Goal: Task Accomplishment & Management: Complete application form

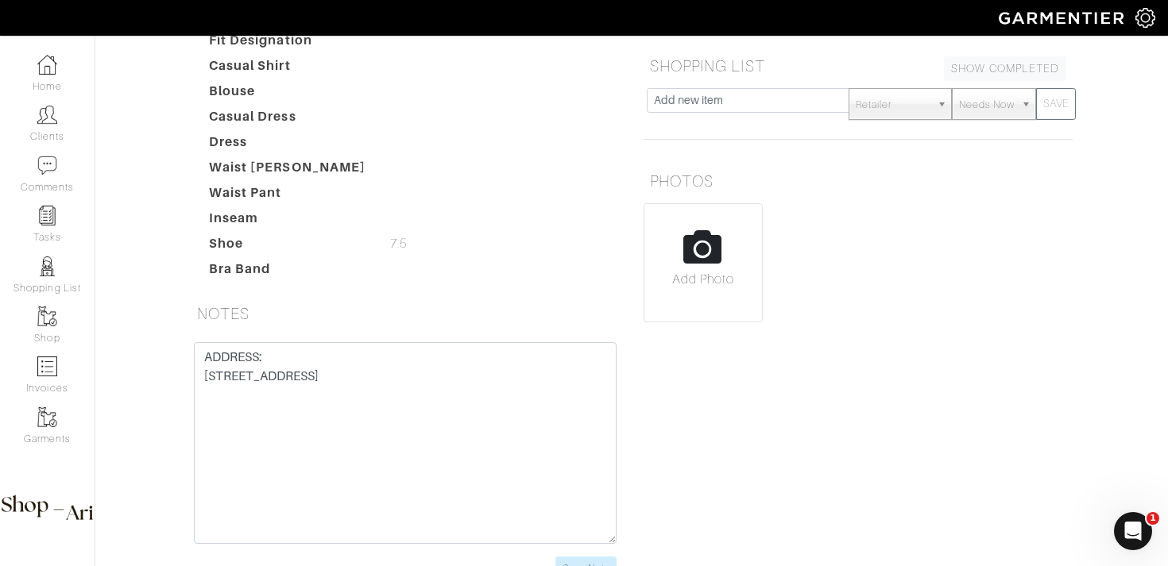
click at [404, 174] on dd at bounding box center [504, 167] width 253 height 19
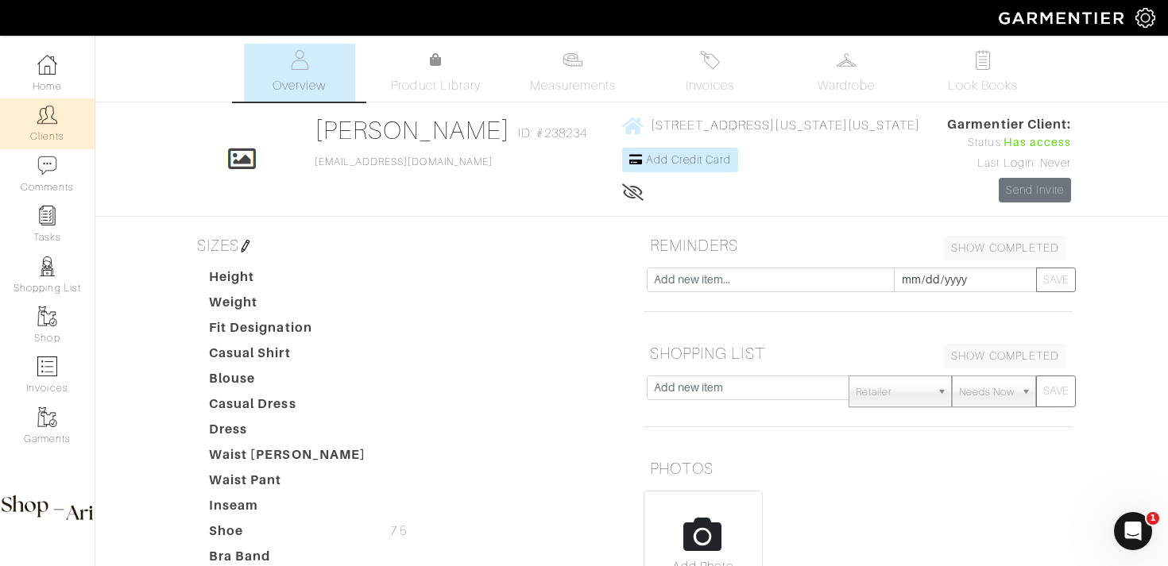
click at [52, 125] on link "Clients" at bounding box center [47, 123] width 95 height 50
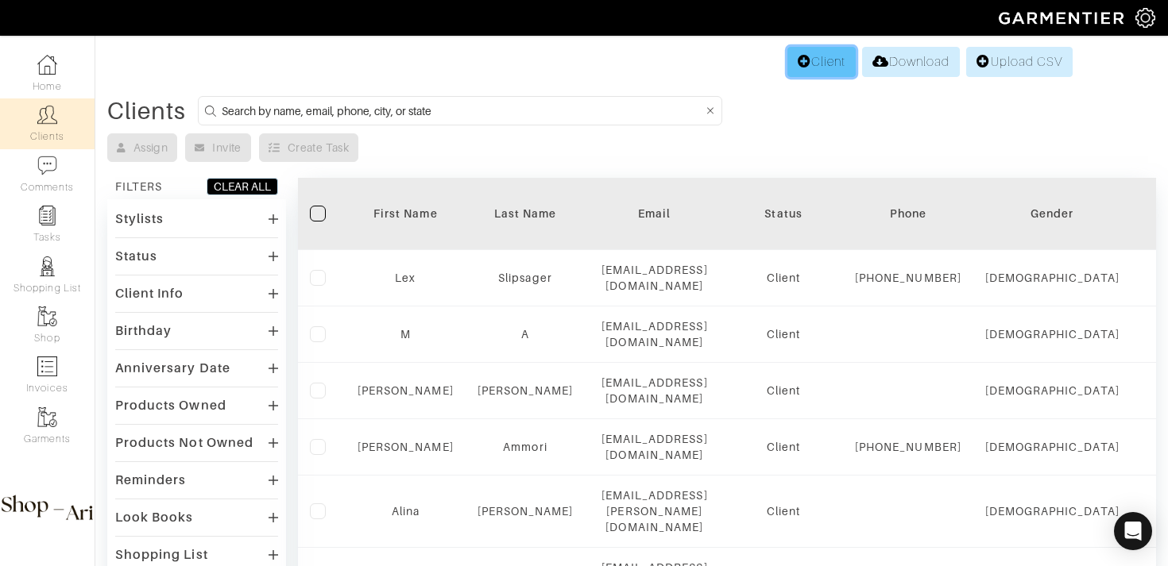
click at [826, 60] on link "Client" at bounding box center [821, 62] width 68 height 30
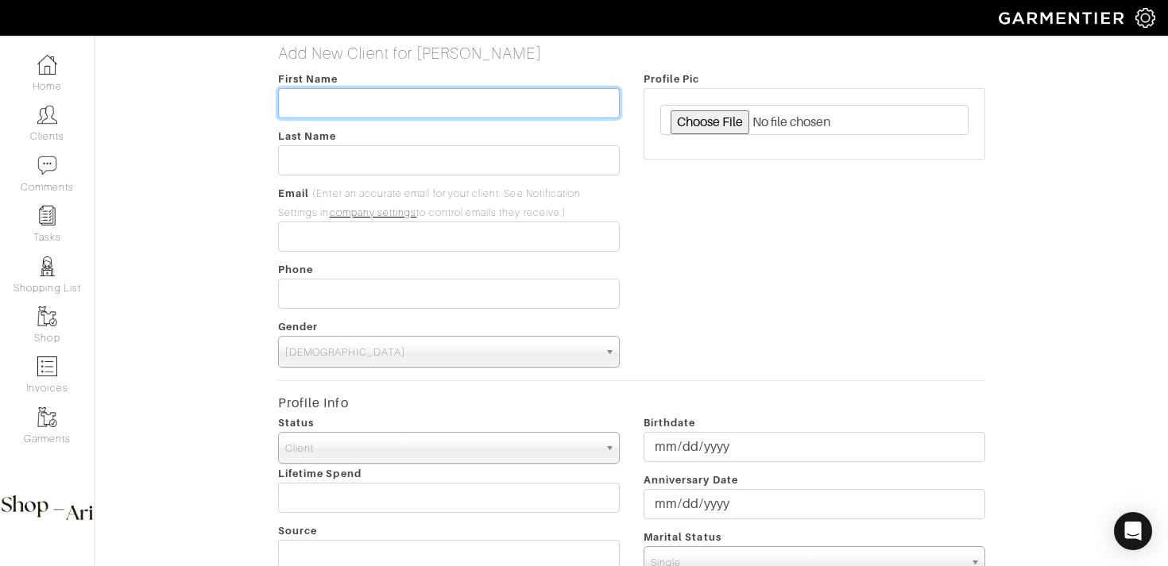
click at [512, 104] on input "text" at bounding box center [449, 103] width 342 height 30
type input "[PERSON_NAME]"
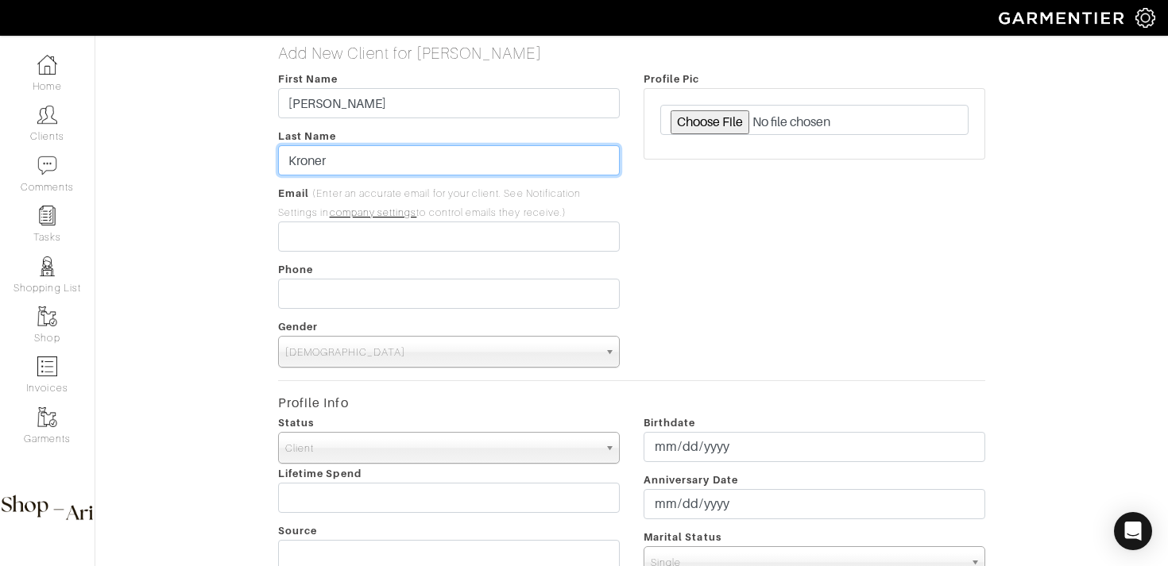
type input "Kroner"
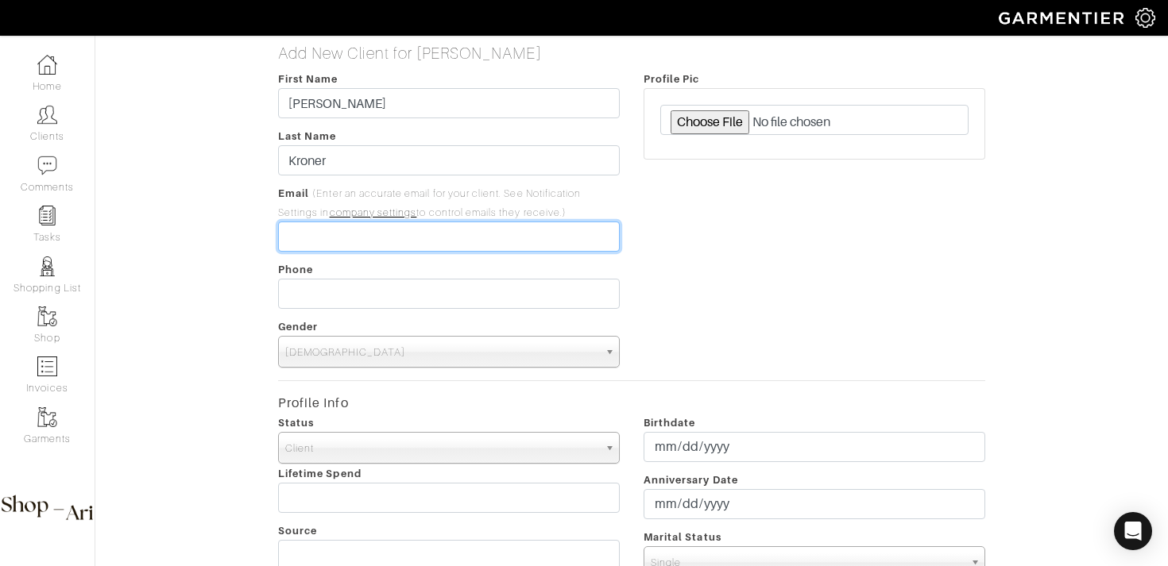
click at [311, 238] on input "email" at bounding box center [449, 237] width 342 height 30
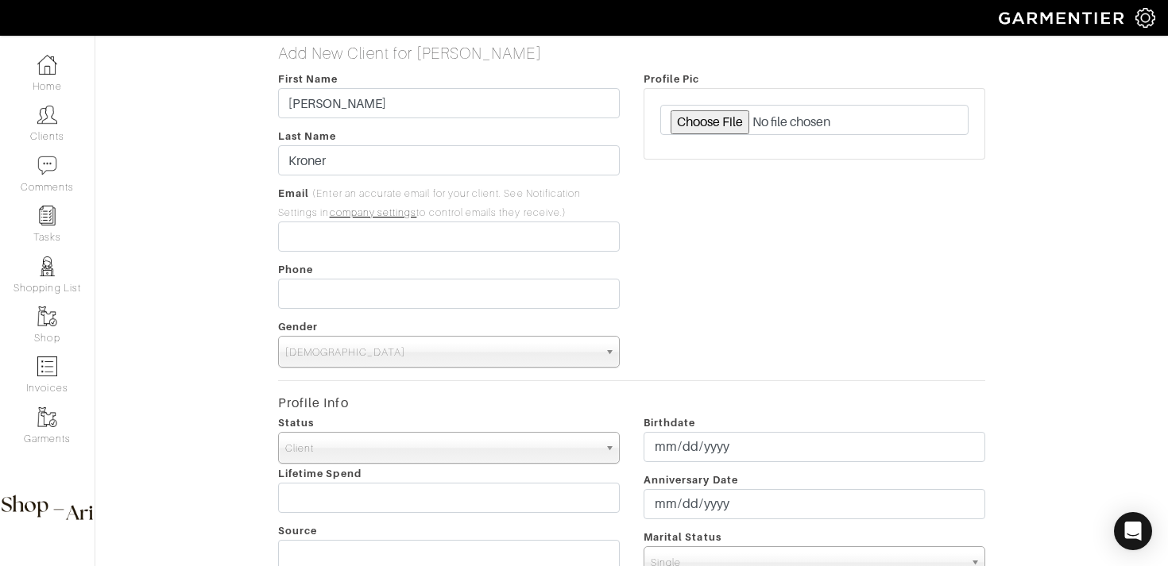
click at [467, 357] on span "[DEMOGRAPHIC_DATA]" at bounding box center [441, 353] width 313 height 32
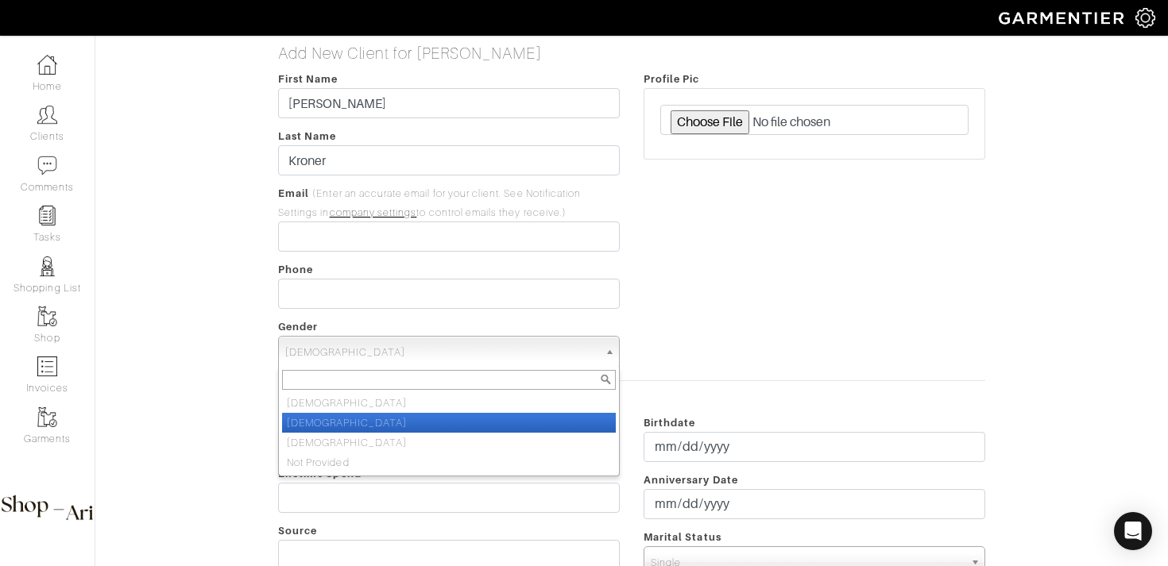
click at [458, 423] on li "[DEMOGRAPHIC_DATA]" at bounding box center [449, 423] width 334 height 20
select select "[DEMOGRAPHIC_DATA]"
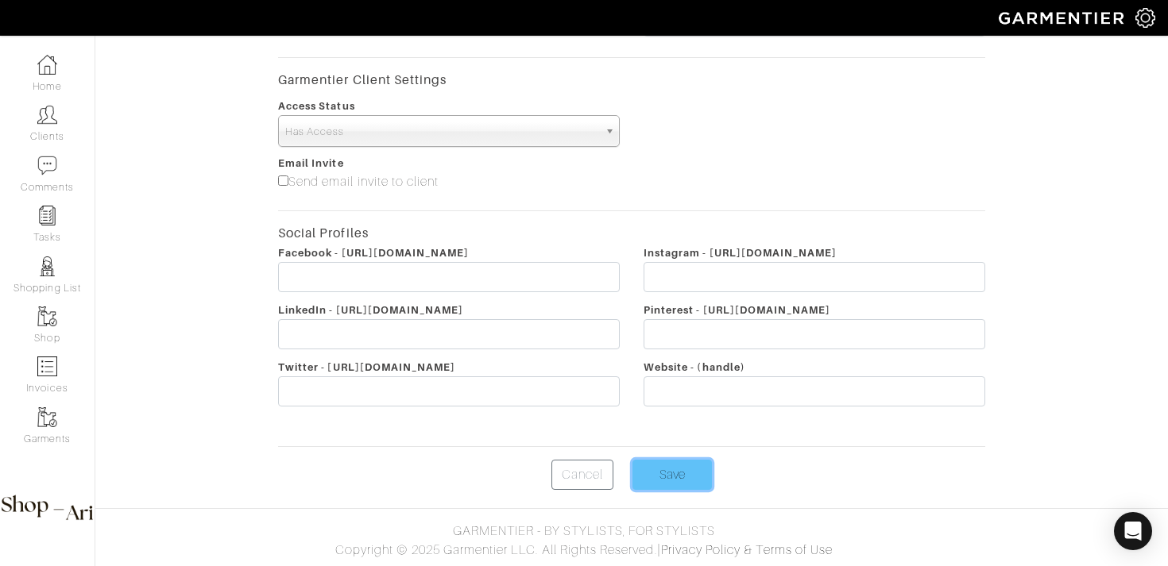
click at [666, 468] on input "Save" at bounding box center [671, 475] width 79 height 30
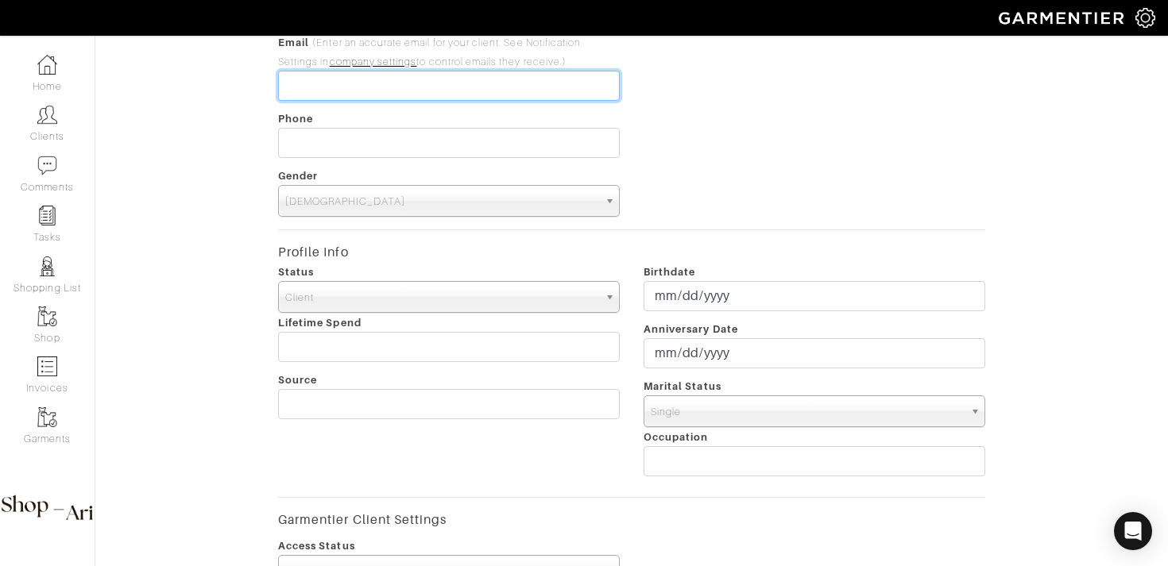
scroll to position [122, 0]
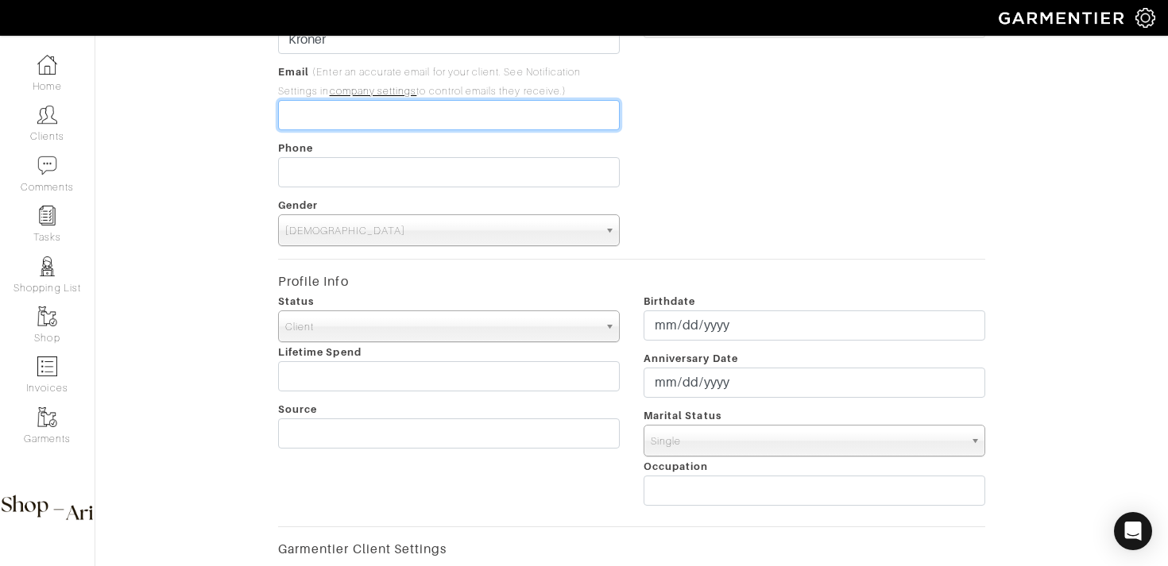
paste input "[EMAIL_ADDRESS][DOMAIN_NAME]"
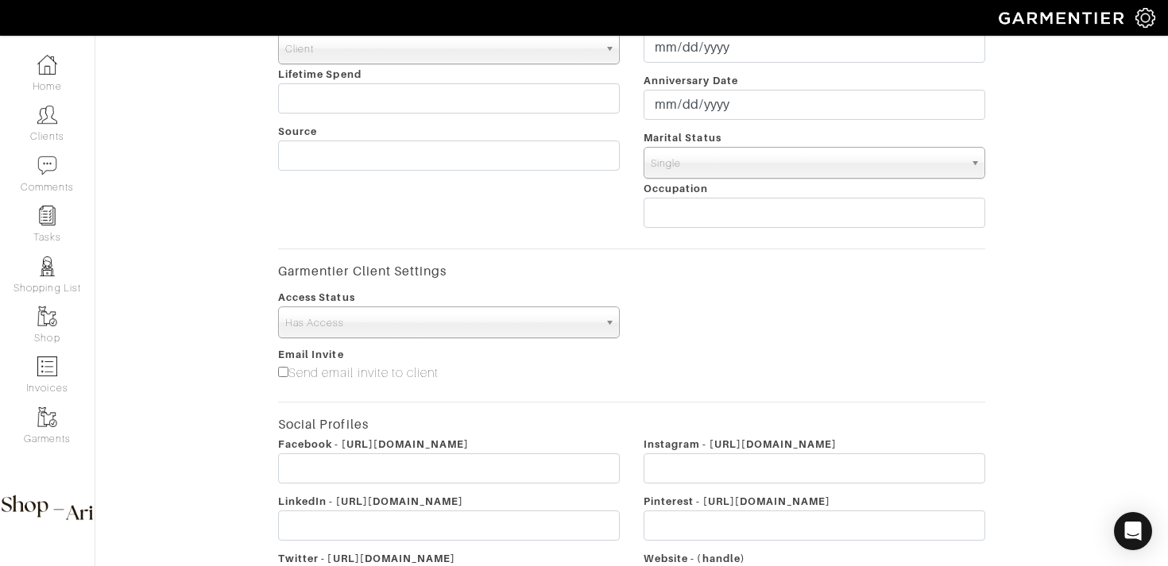
scroll to position [591, 0]
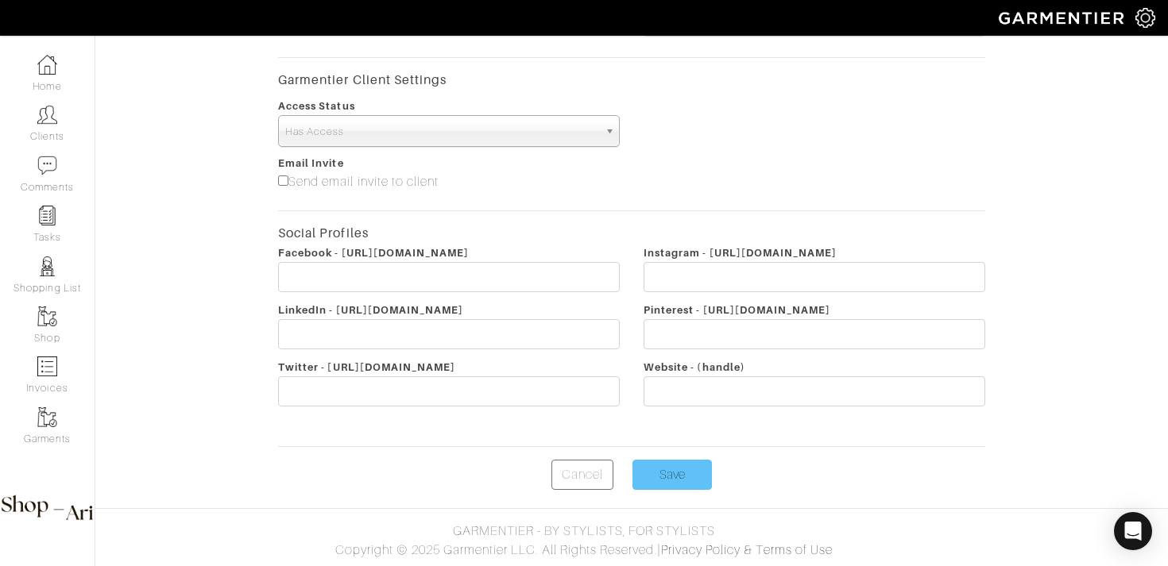
type input "[EMAIL_ADDRESS][DOMAIN_NAME]"
click at [666, 483] on input "Save" at bounding box center [671, 475] width 79 height 30
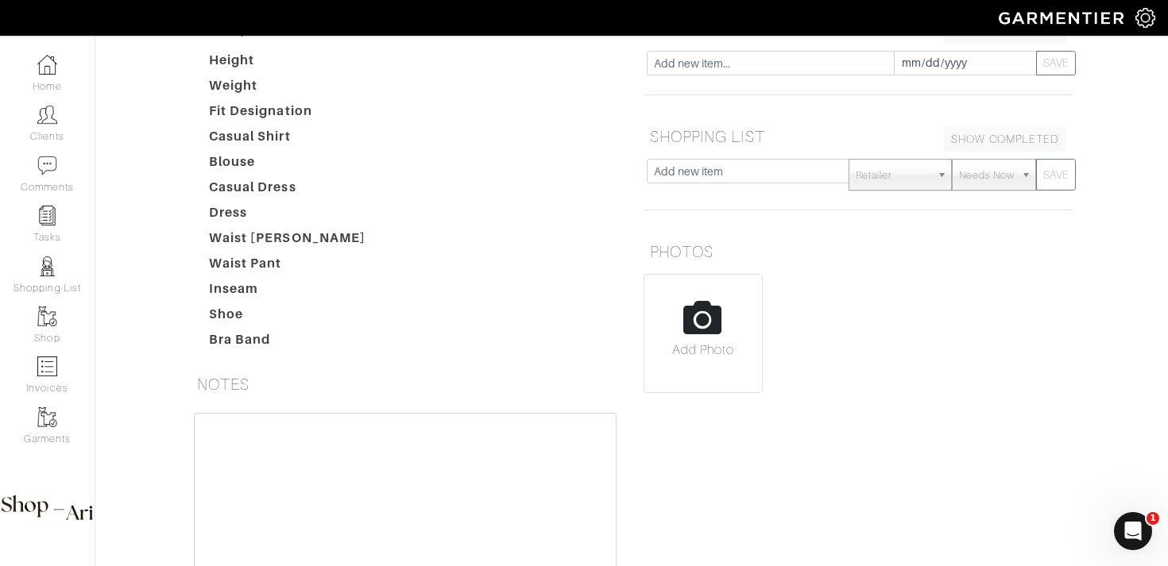
scroll to position [256, 0]
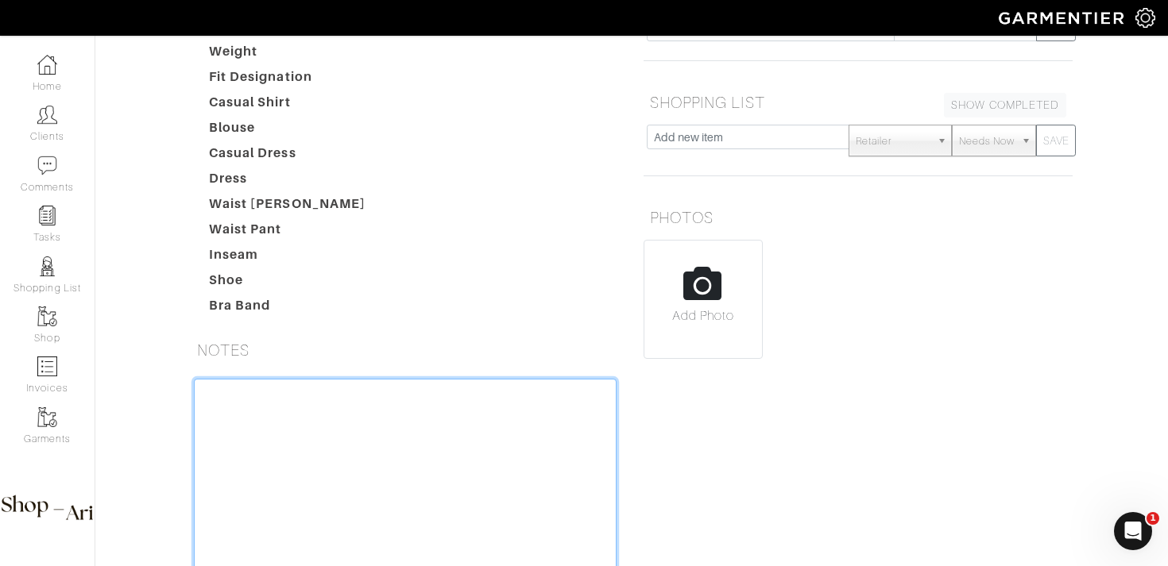
click at [270, 400] on textarea at bounding box center [405, 480] width 423 height 202
paste textarea "PAIGE - Aviation Non profit Travels a lot Was on a world stage - women are not …"
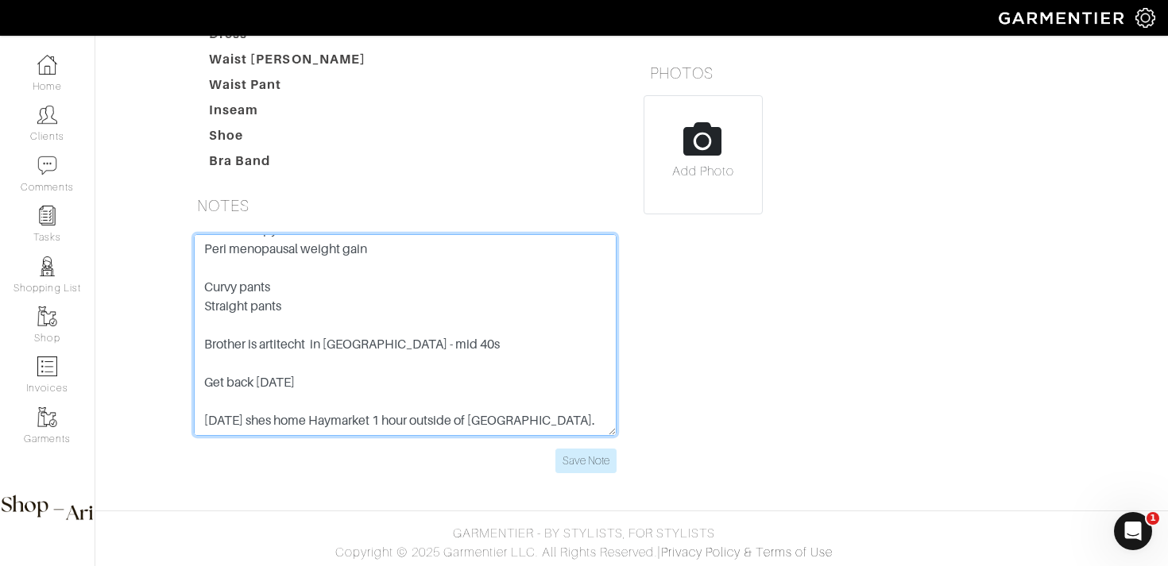
scroll to position [403, 0]
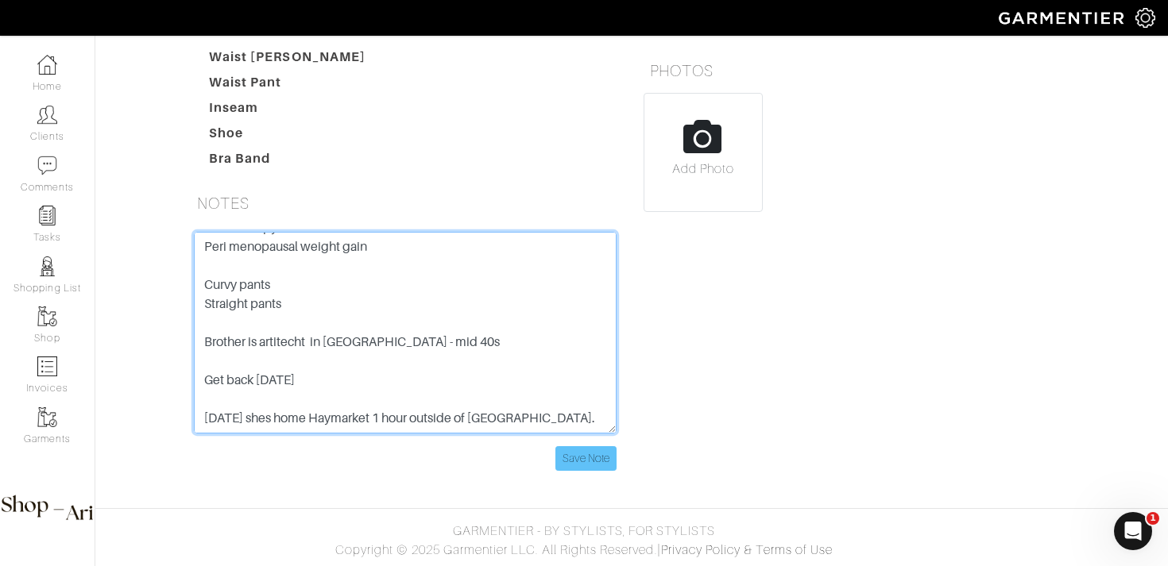
type textarea "PAIGE - Aviation Non profit Travels a lot Was on a world stage - women are not …"
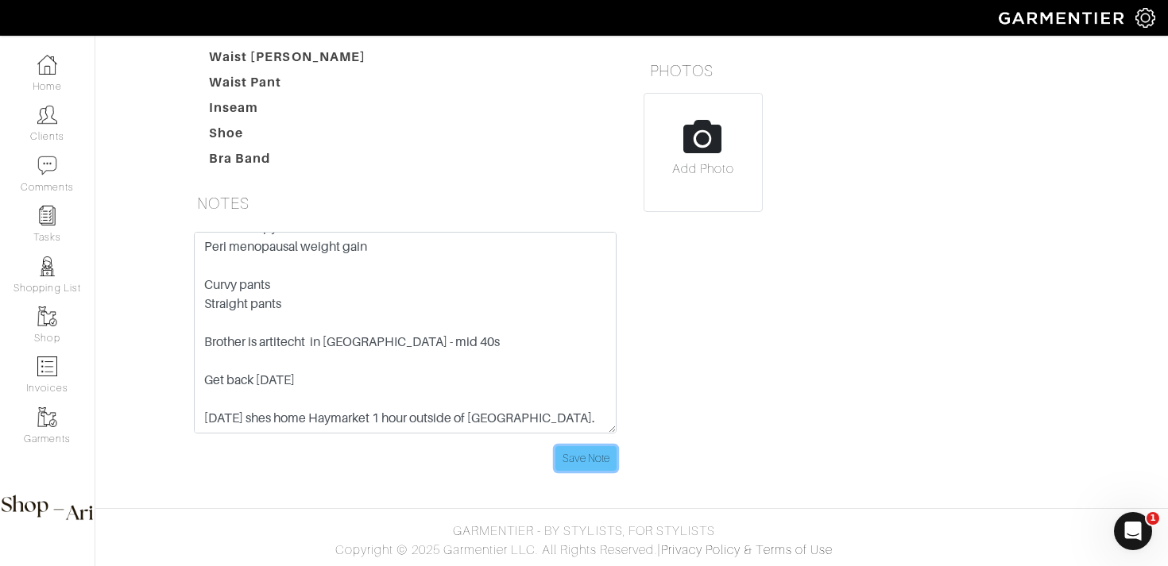
click at [584, 454] on input "Save Note" at bounding box center [585, 458] width 61 height 25
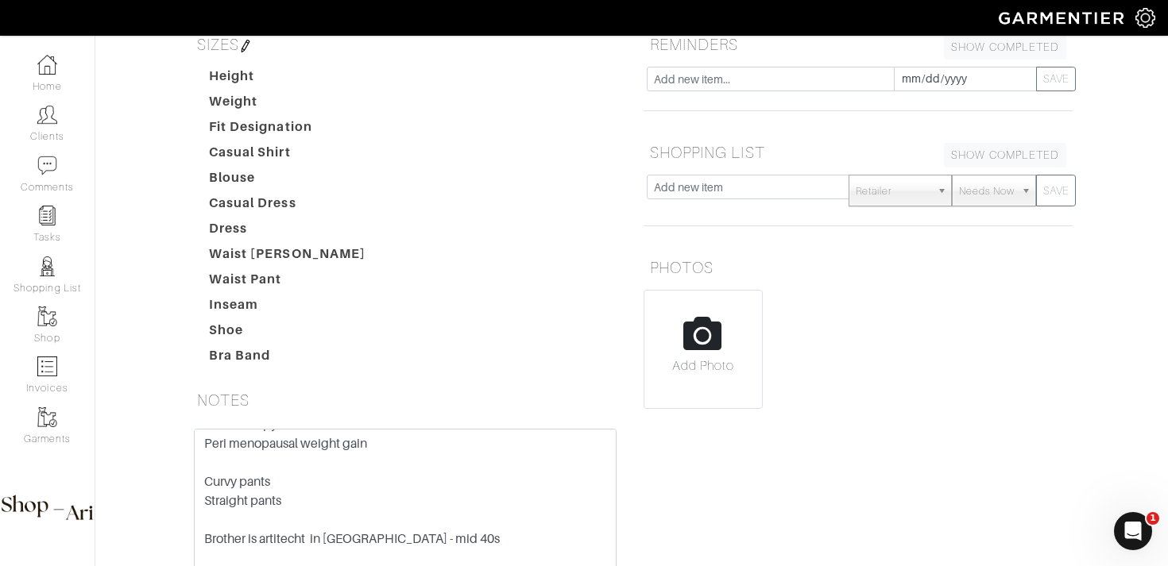
scroll to position [204, 0]
click at [767, 86] on input "text" at bounding box center [771, 80] width 248 height 25
type input "CHECK IN"
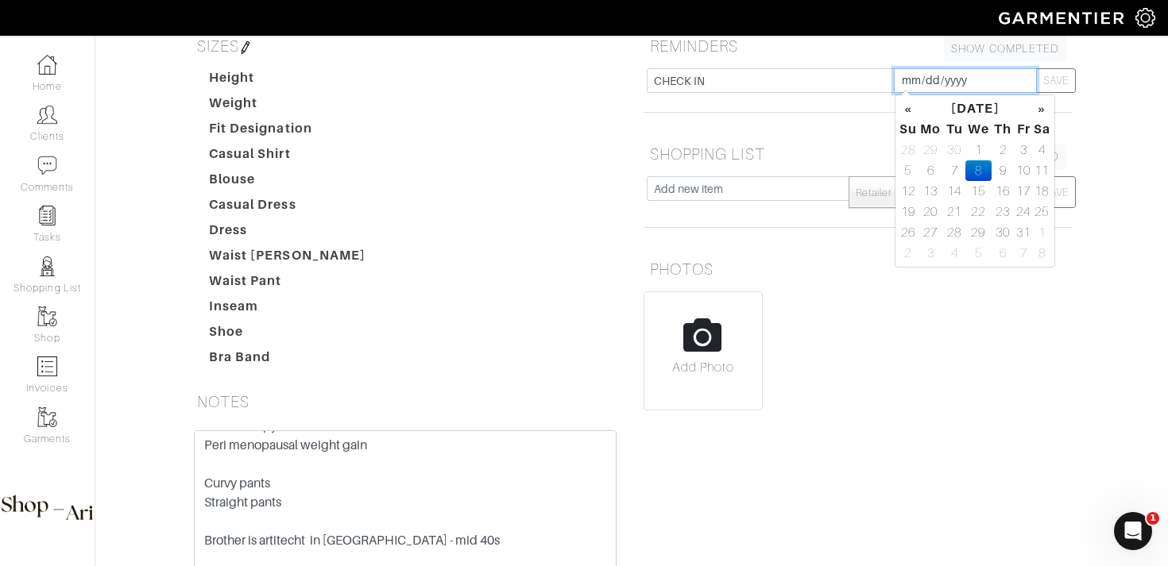
click at [959, 79] on input "[DATE]" at bounding box center [965, 80] width 143 height 25
click at [1038, 110] on th "»" at bounding box center [1042, 108] width 18 height 21
click at [929, 195] on td "10" at bounding box center [930, 191] width 26 height 21
type input "2025-11-10"
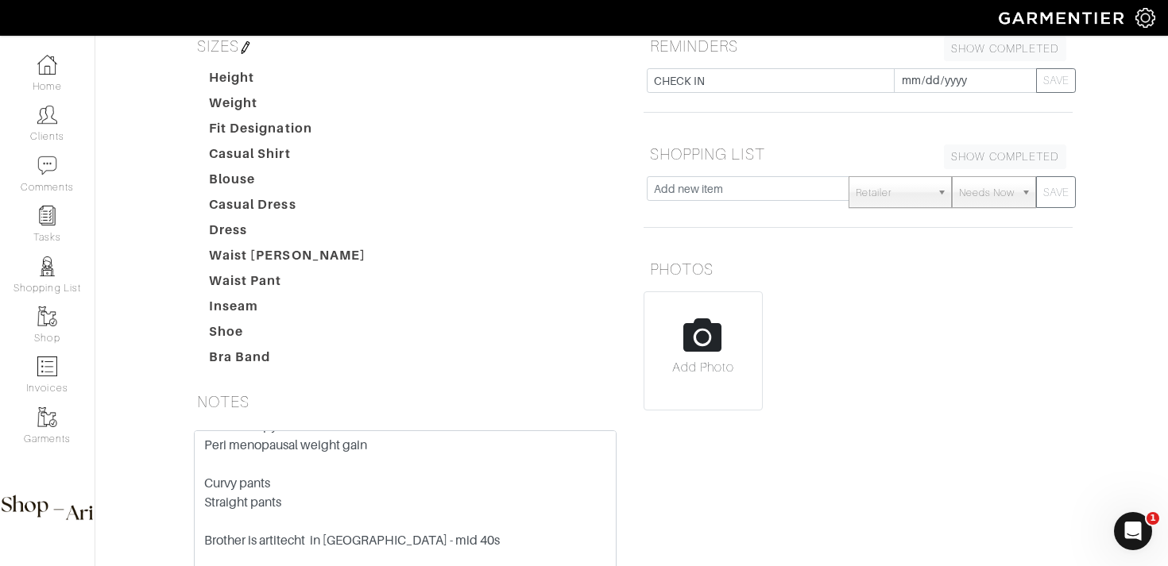
click at [1078, 85] on div "CHECK IN 2025-11-10 SAVE" at bounding box center [857, 93] width 453 height 51
click at [1068, 84] on button "SAVE" at bounding box center [1056, 80] width 40 height 25
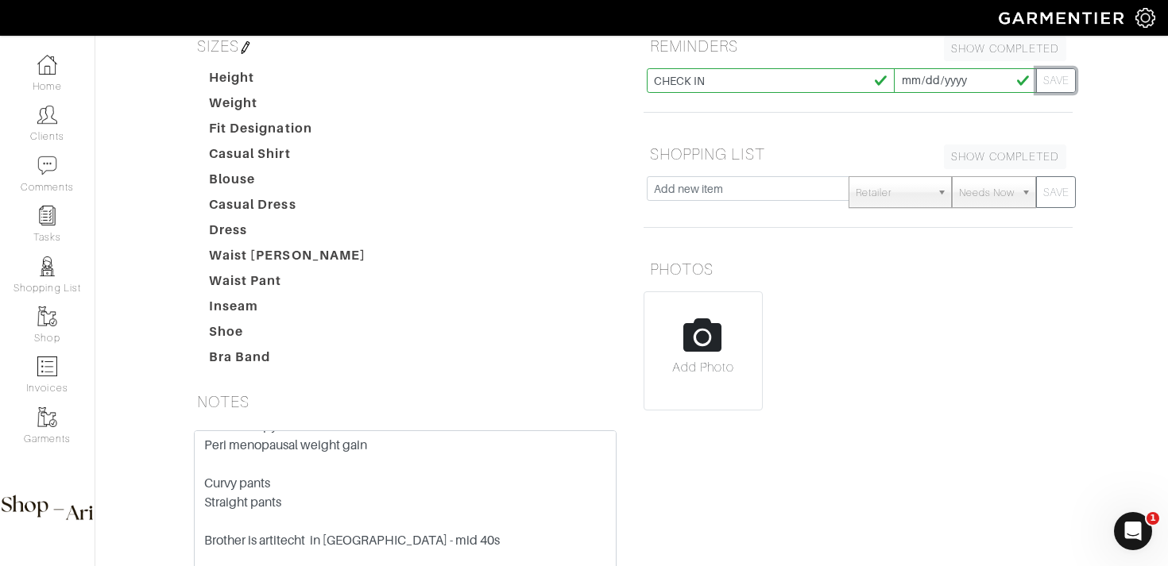
type input "[DATE]"
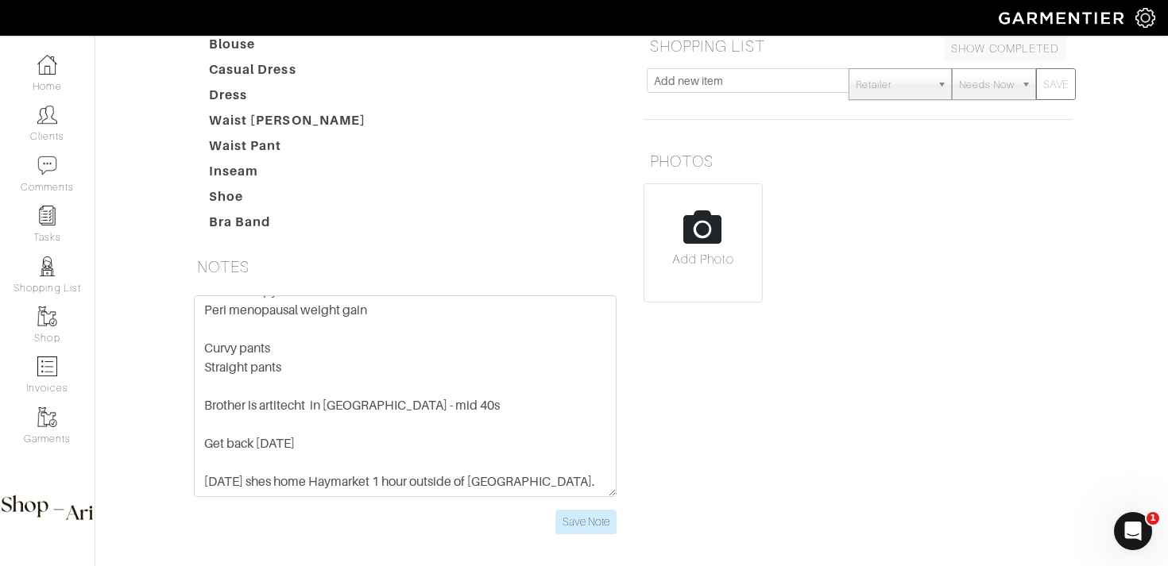
scroll to position [357, 0]
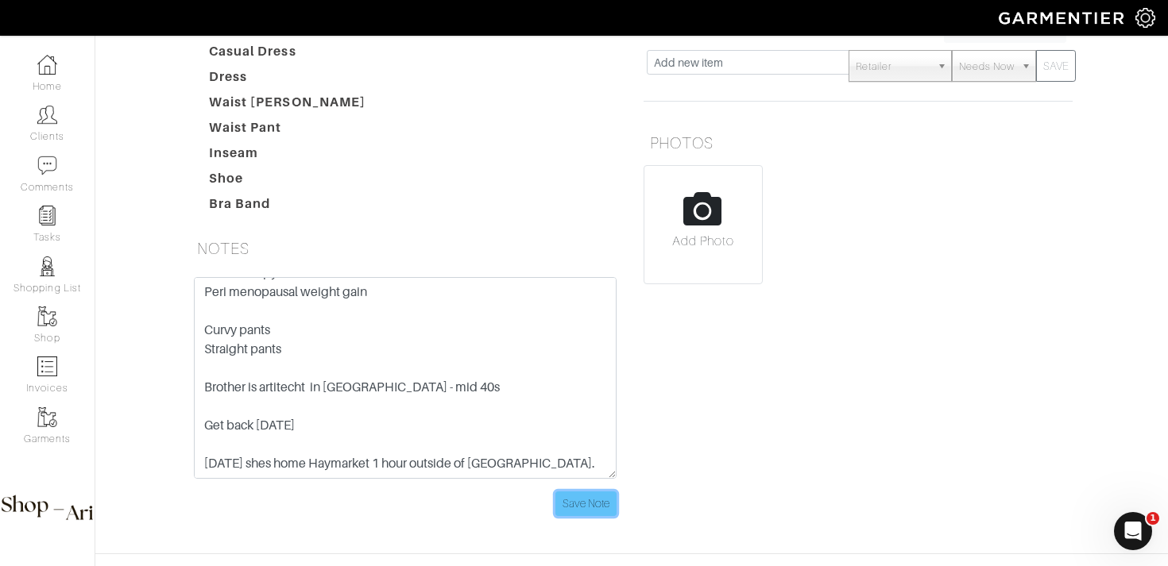
click at [561, 508] on input "Save Note" at bounding box center [585, 504] width 61 height 25
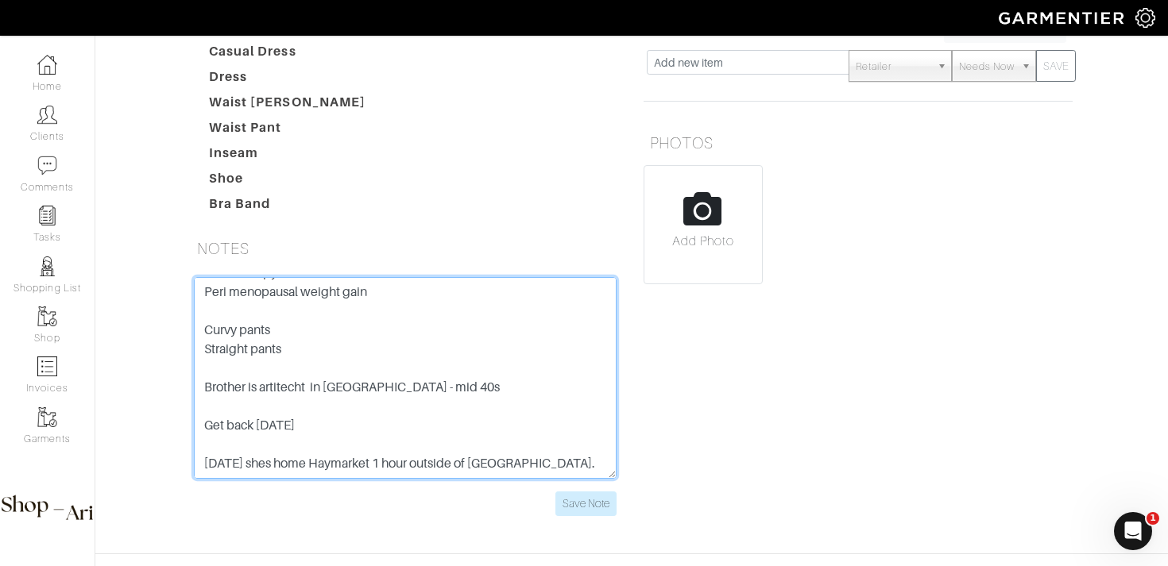
click at [292, 423] on textarea "PAIGE - Aviation Non profit Travels a lot Was on a world stage - women are not …" at bounding box center [405, 378] width 423 height 202
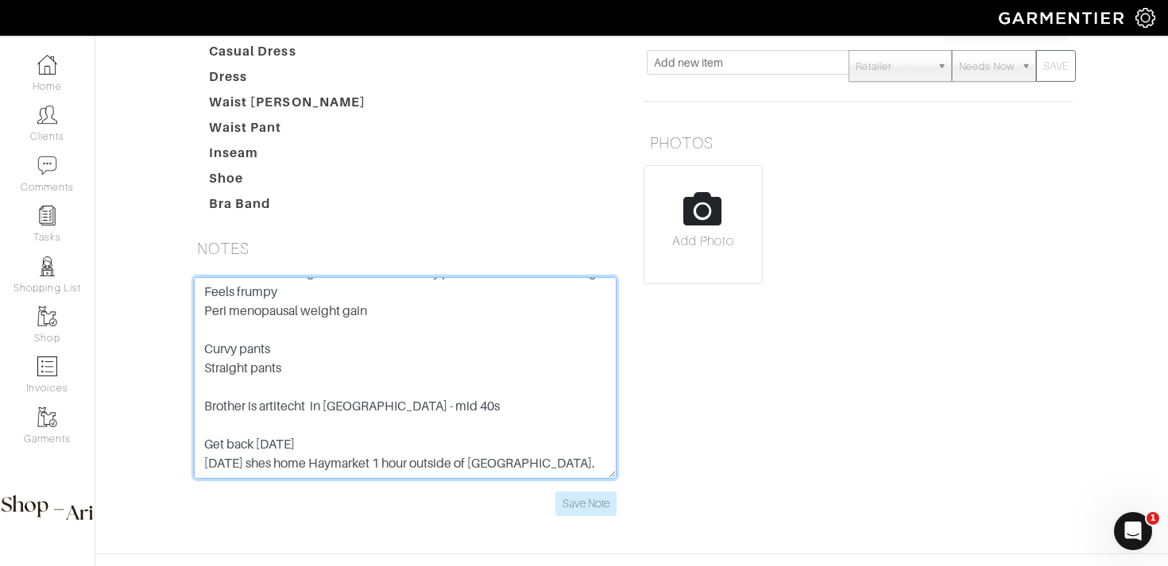
scroll to position [152, 0]
click at [278, 405] on textarea "PAIGE - Aviation Non profit Travels a lot Was on a world stage - women are not …" at bounding box center [405, 378] width 423 height 202
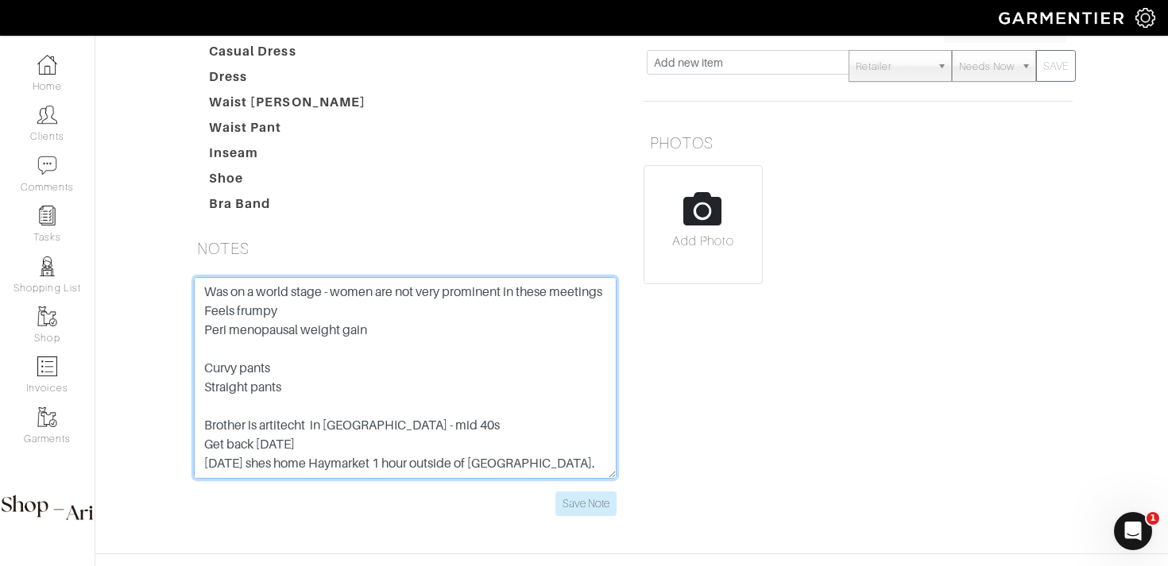
scroll to position [133, 0]
click at [278, 386] on textarea "PAIGE - Aviation Non profit Travels a lot Was on a world stage - women are not …" at bounding box center [405, 378] width 423 height 202
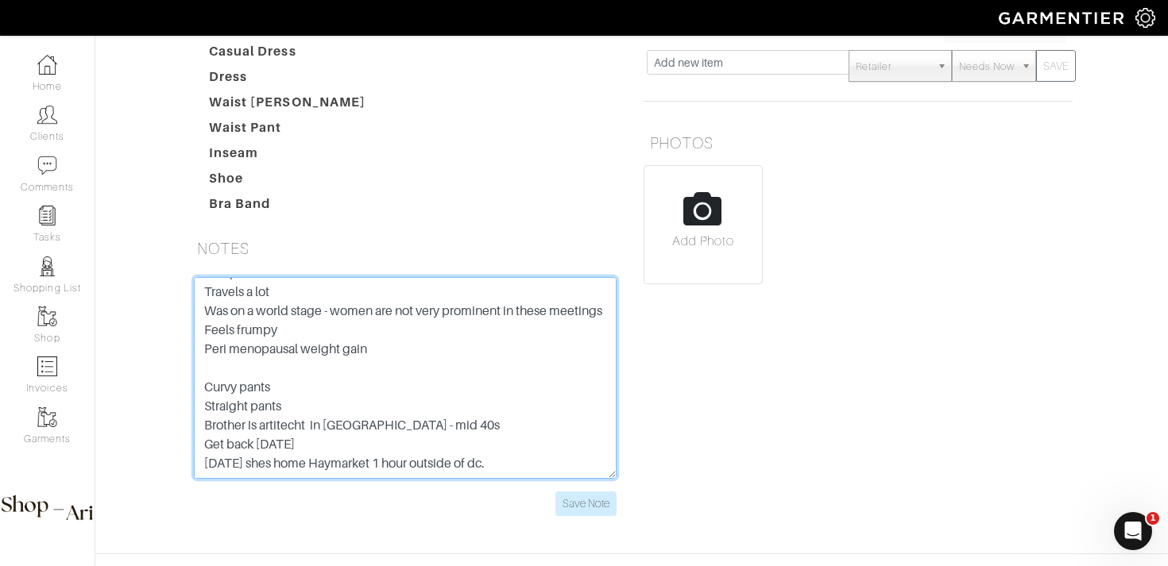
click at [267, 342] on textarea "PAIGE - Aviation Non profit Travels a lot Was on a world stage - women are not …" at bounding box center [405, 378] width 423 height 202
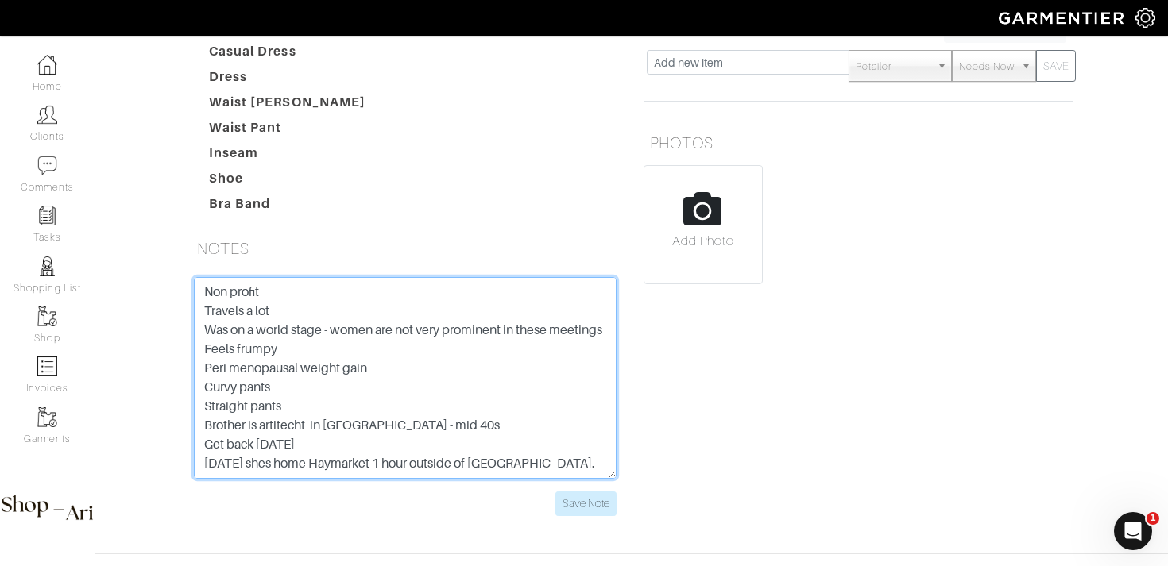
scroll to position [0, 0]
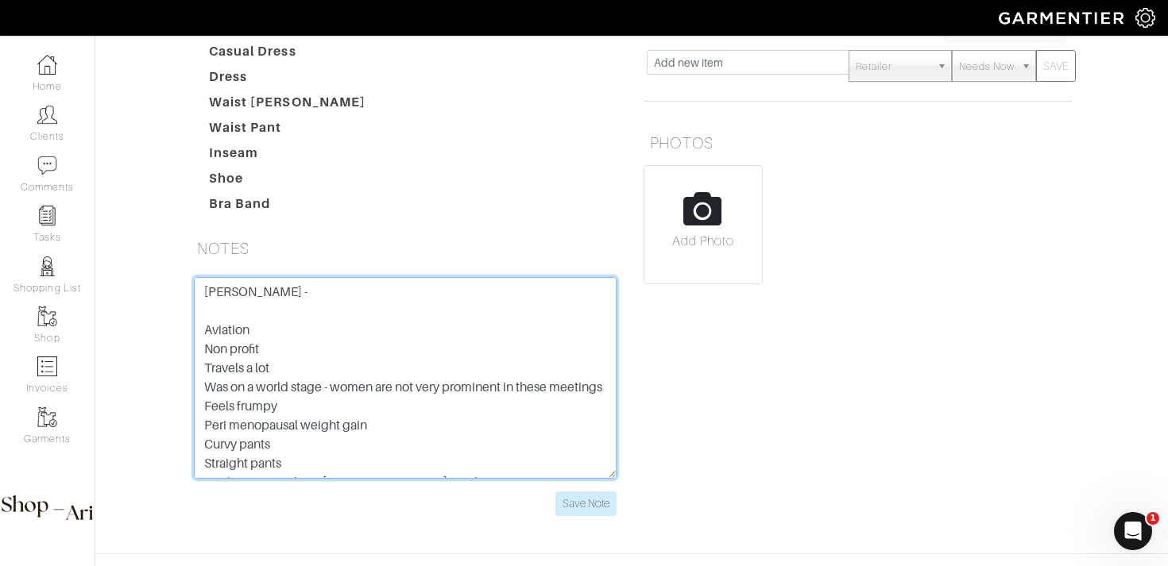
click at [248, 323] on textarea "PAIGE - Aviation Non profit Travels a lot Was on a world stage - women are not …" at bounding box center [405, 378] width 423 height 202
drag, startPoint x: 204, startPoint y: 330, endPoint x: 203, endPoint y: 283, distance: 47.7
click at [203, 284] on textarea "PAIGE - Aviation Non profit Travels a lot Was on a world stage - women are not …" at bounding box center [405, 378] width 423 height 202
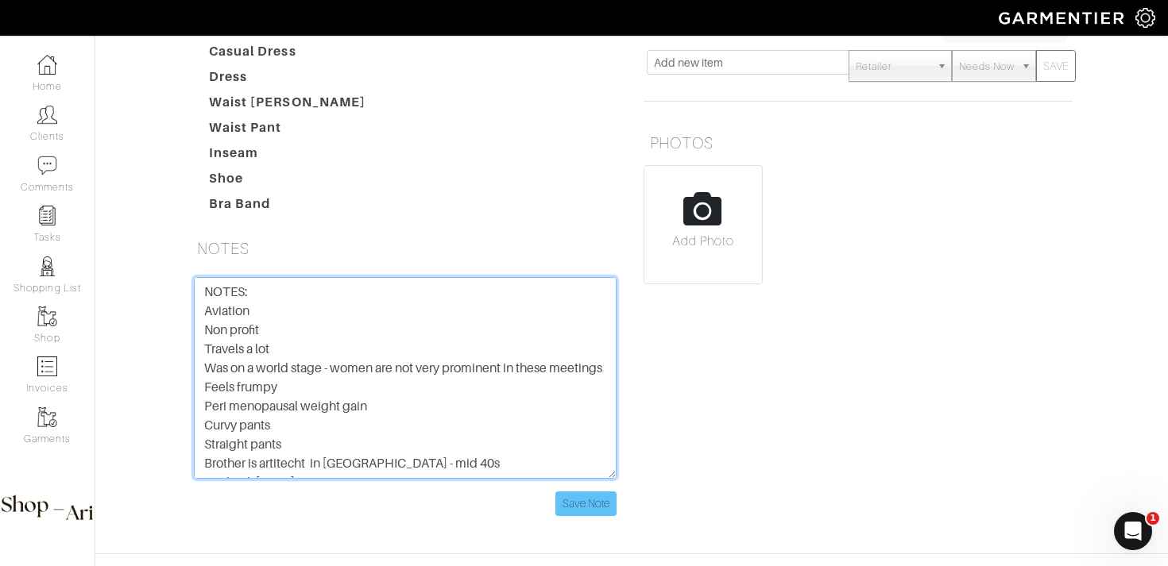
type textarea "NOTES: Aviation Non profit Travels a lot Was on a world stage - women are not v…"
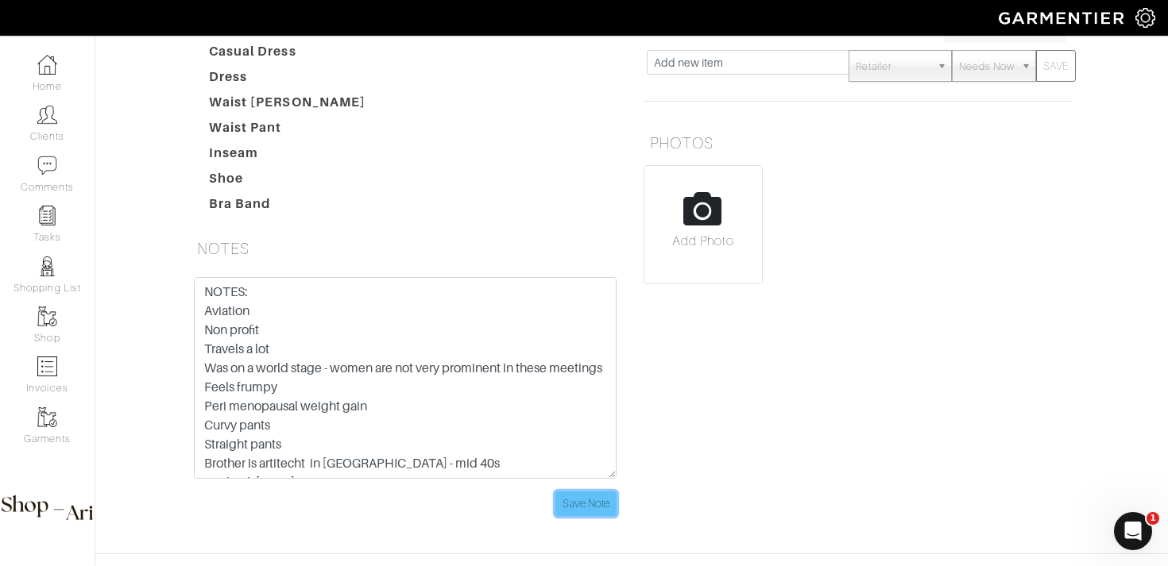
click at [580, 504] on input "Save Note" at bounding box center [585, 504] width 61 height 25
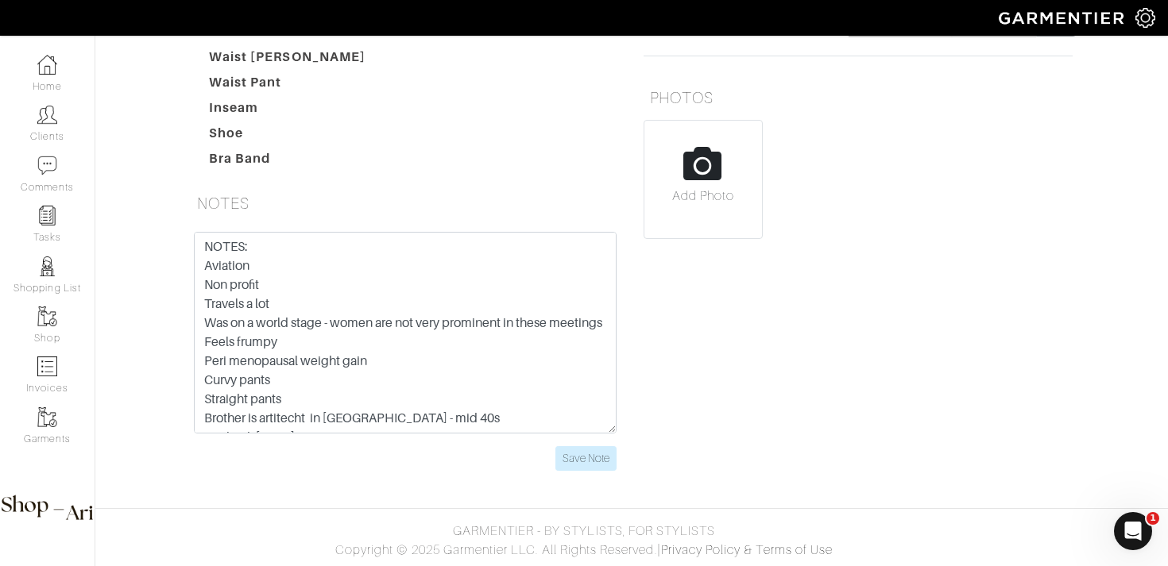
scroll to position [76, 0]
